Goal: Transaction & Acquisition: Purchase product/service

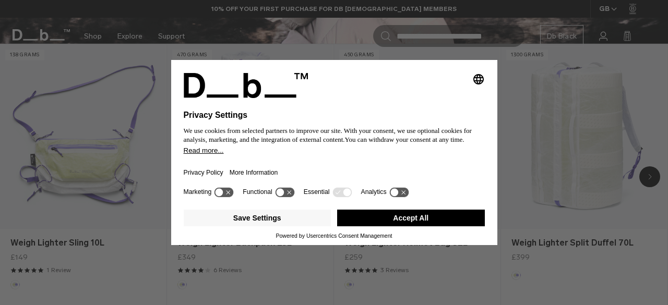
click at [407, 223] on button "Accept All" at bounding box center [411, 218] width 148 height 17
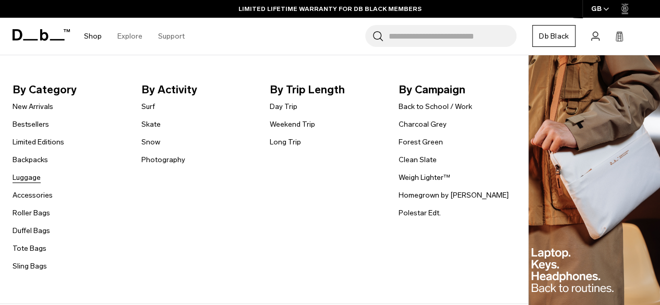
click at [32, 181] on link "Luggage" at bounding box center [27, 177] width 28 height 11
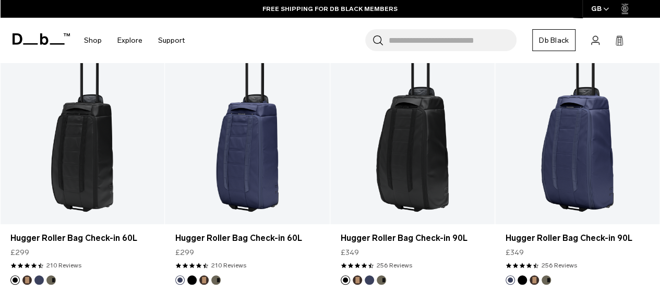
scroll to position [2356, 0]
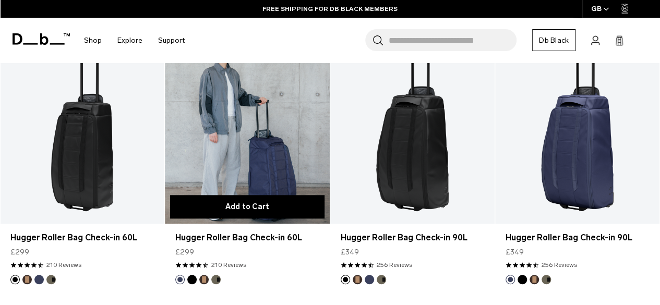
click at [250, 195] on button "Add to Cart" at bounding box center [247, 206] width 154 height 23
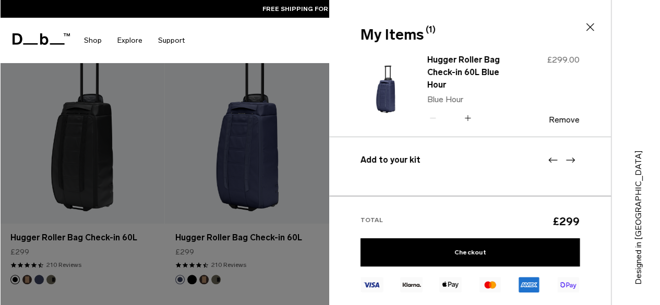
click at [590, 27] on icon at bounding box center [590, 27] width 8 height 8
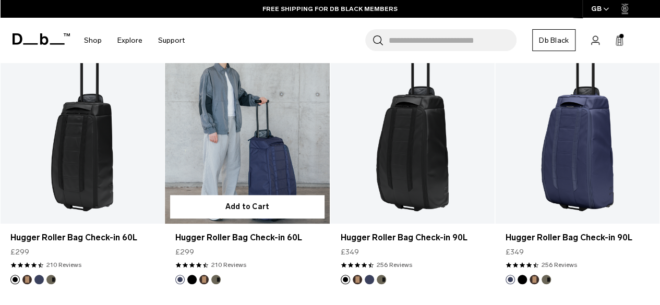
click at [253, 107] on link "Hugger Roller Bag Check-in 60L" at bounding box center [247, 132] width 164 height 183
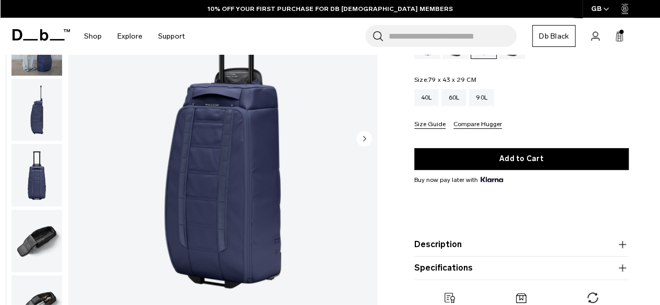
click at [33, 242] on img "button" at bounding box center [36, 241] width 51 height 63
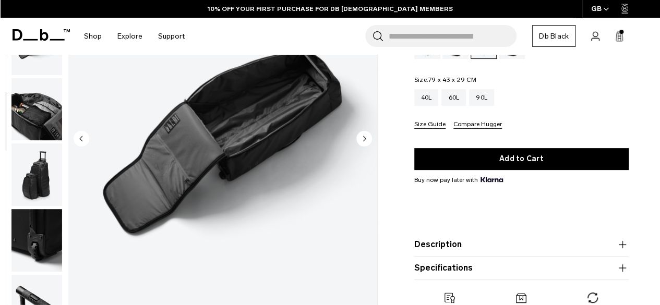
click at [42, 169] on img "button" at bounding box center [36, 175] width 51 height 63
